Goal: Answer question/provide support

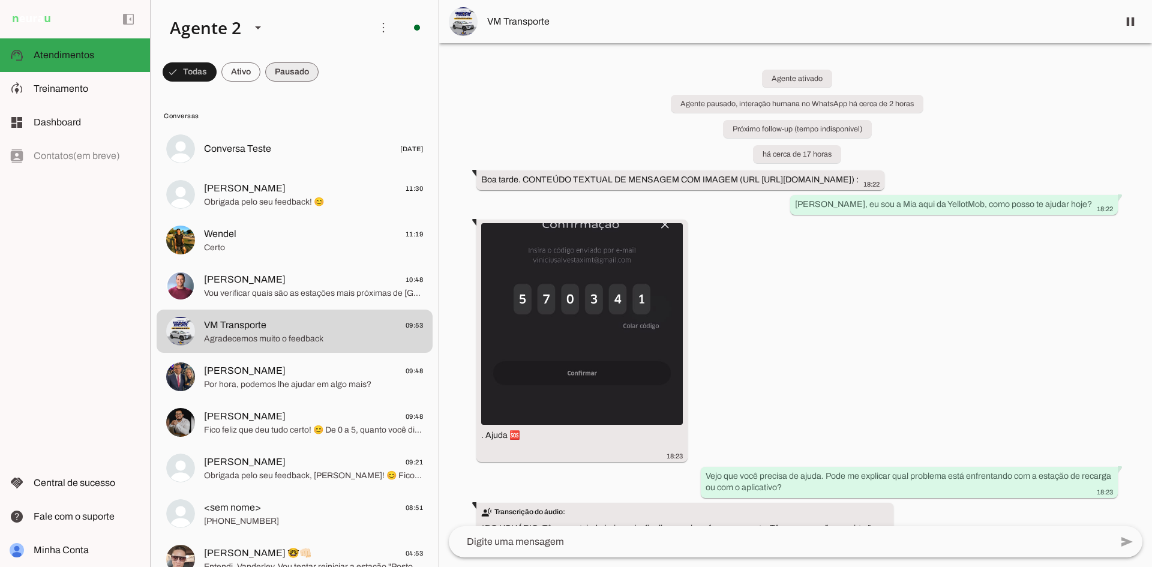
click at [283, 64] on span at bounding box center [291, 72] width 53 height 29
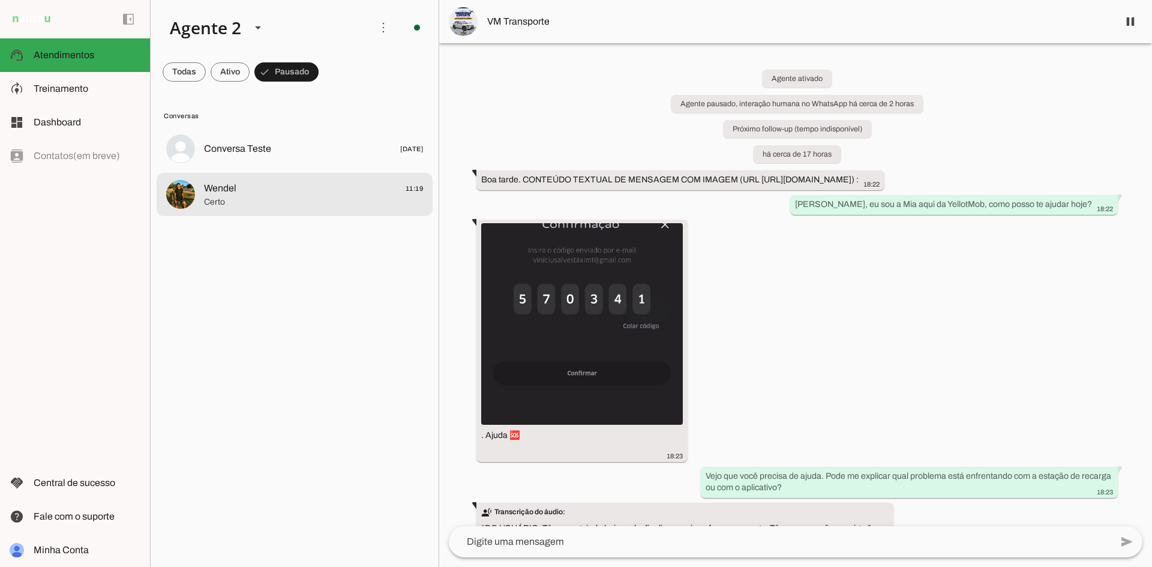
click at [320, 195] on span "Wendel 11:19" at bounding box center [313, 188] width 219 height 15
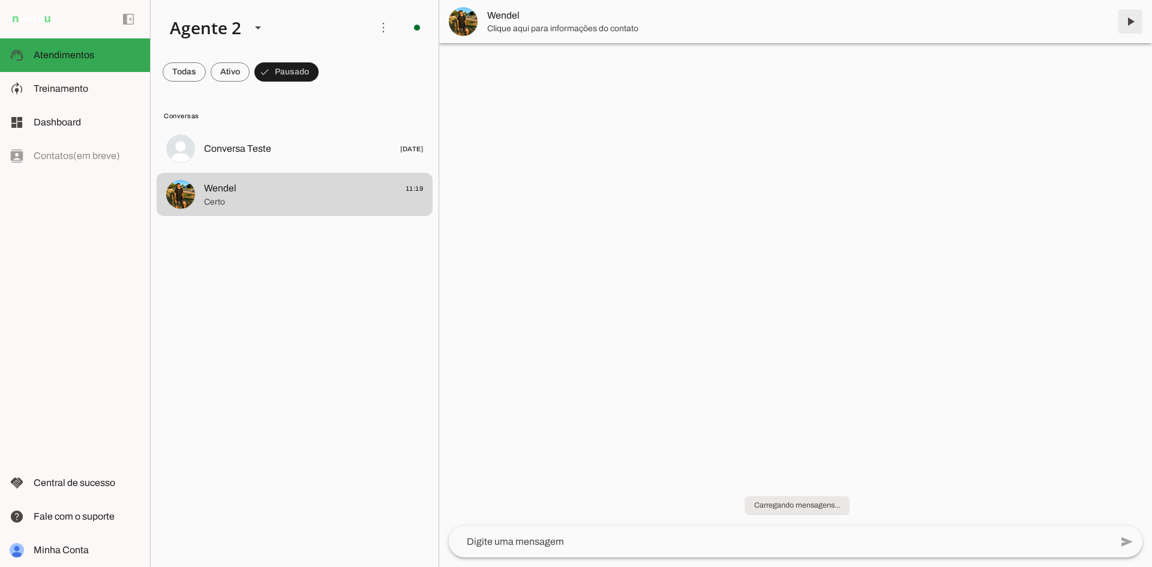
click at [1136, 24] on span at bounding box center [1130, 21] width 29 height 29
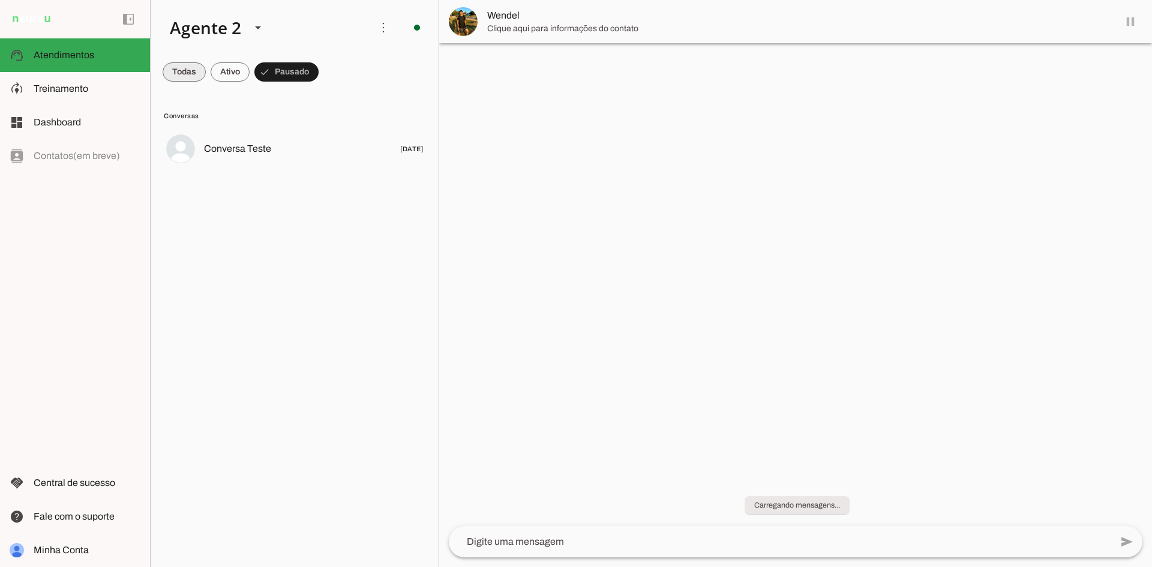
click at [191, 66] on span at bounding box center [184, 72] width 43 height 29
